Goal: Task Accomplishment & Management: Use online tool/utility

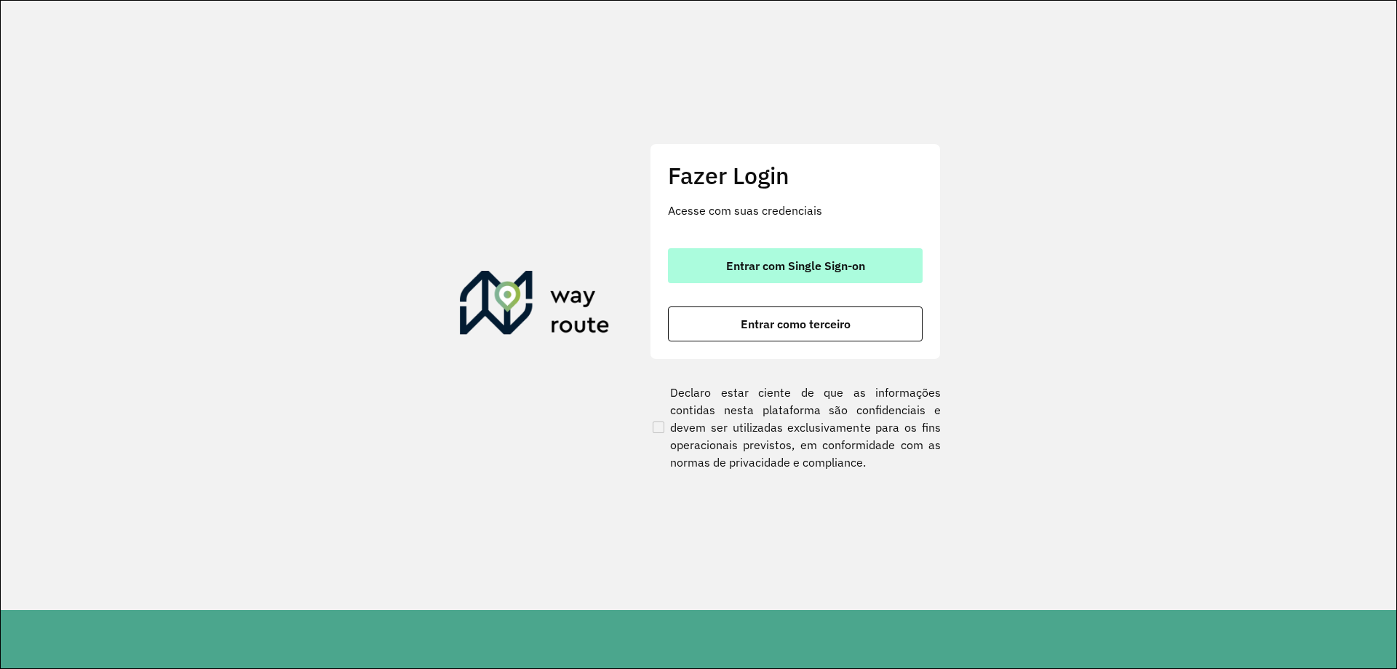
click at [763, 263] on span "Entrar com Single Sign-on" at bounding box center [795, 266] width 139 height 12
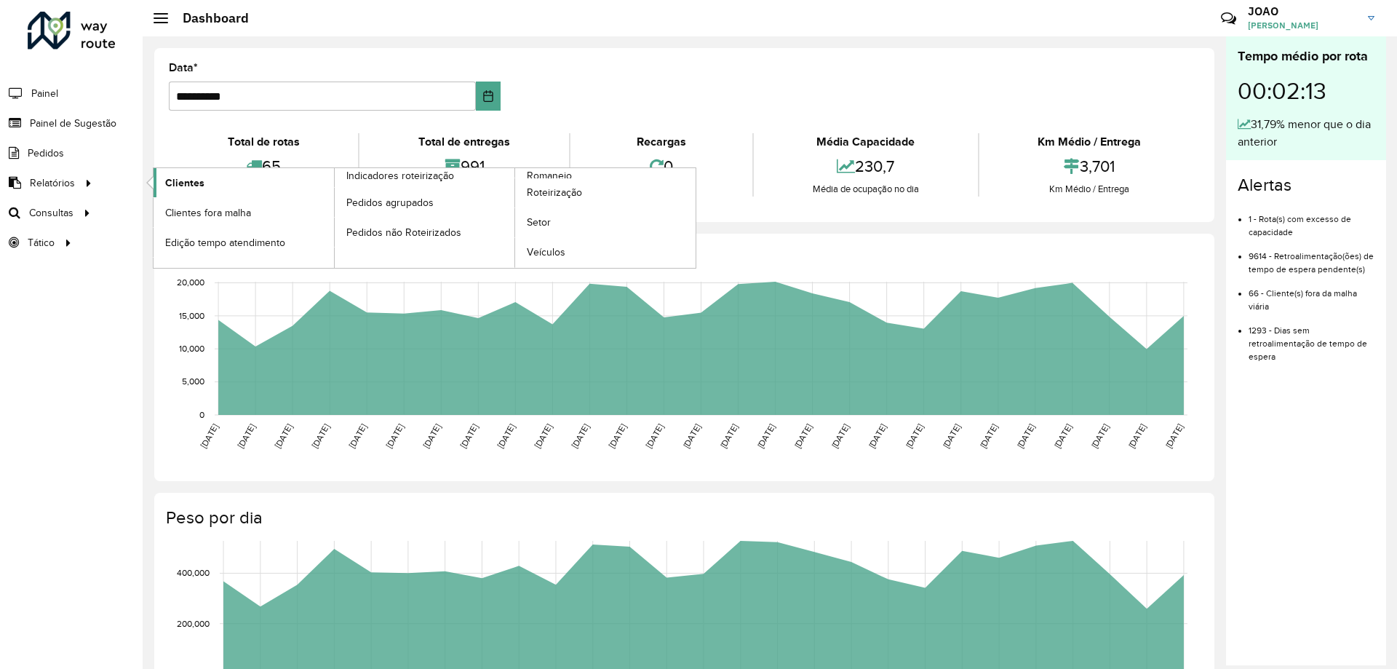
click at [198, 181] on span "Clientes" at bounding box center [184, 182] width 39 height 15
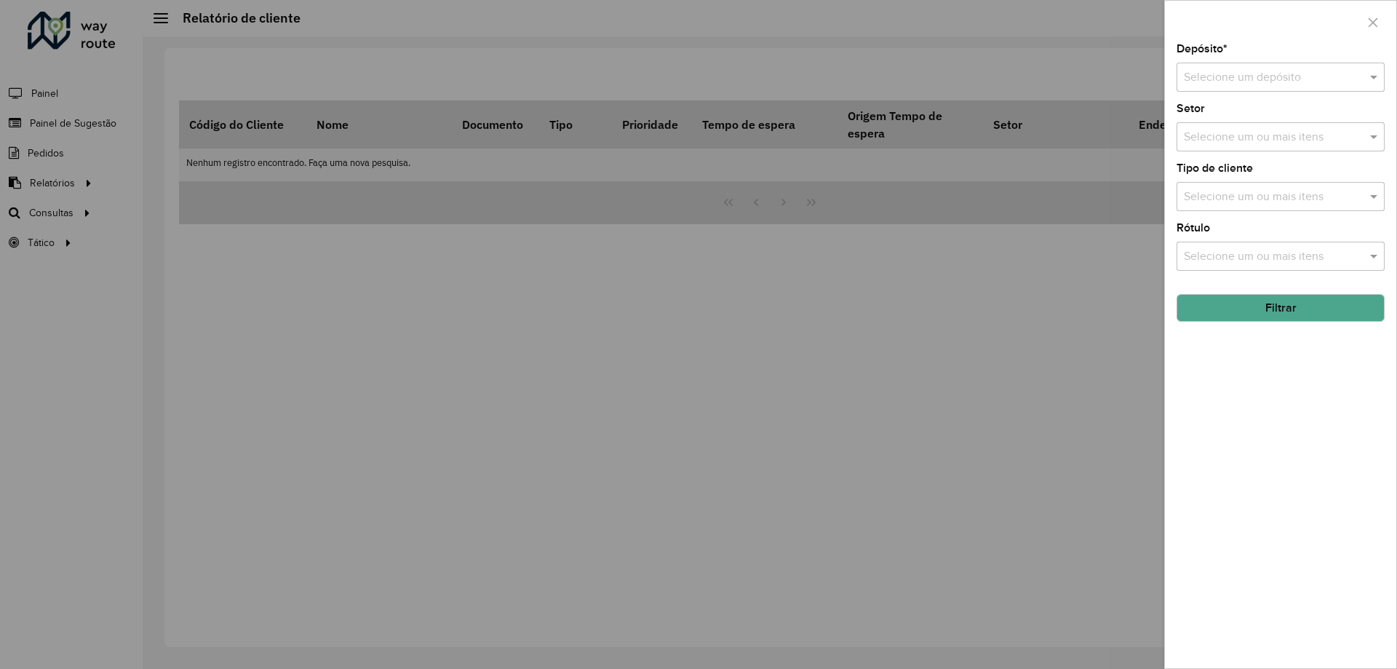
click at [1227, 62] on div "Depósito * Selecione um depósito" at bounding box center [1281, 68] width 208 height 48
click at [1228, 81] on input "text" at bounding box center [1266, 77] width 164 height 17
click at [1223, 115] on span "CDD Santa Luzia" at bounding box center [1225, 119] width 85 height 12
click at [1260, 316] on button "Filtrar" at bounding box center [1281, 308] width 208 height 28
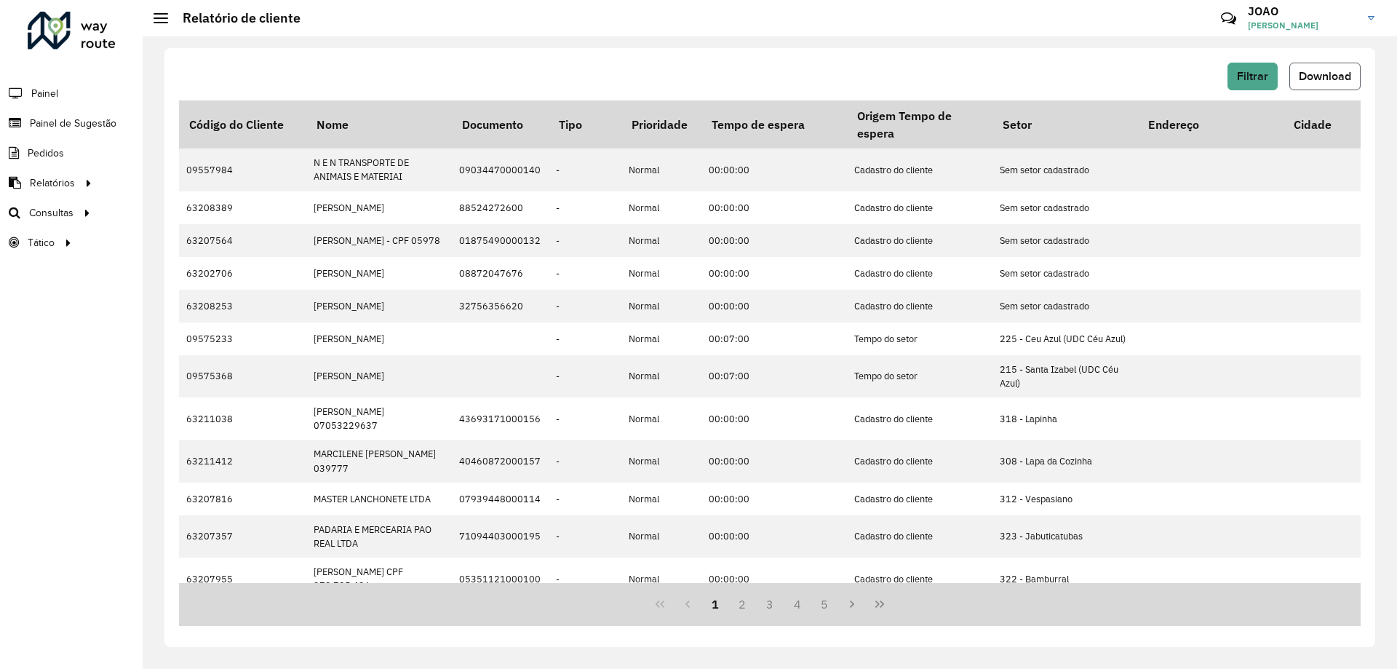
click at [1315, 73] on span "Download" at bounding box center [1325, 76] width 52 height 12
